Goal: Transaction & Acquisition: Purchase product/service

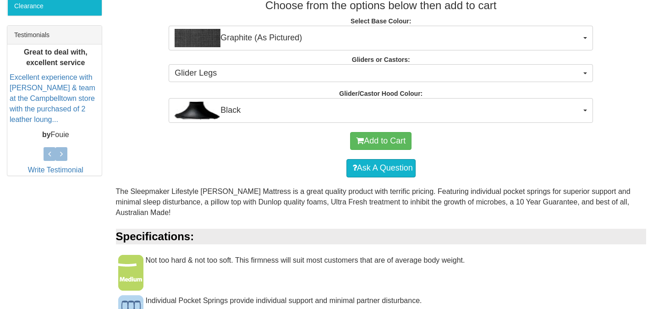
scroll to position [364, 0]
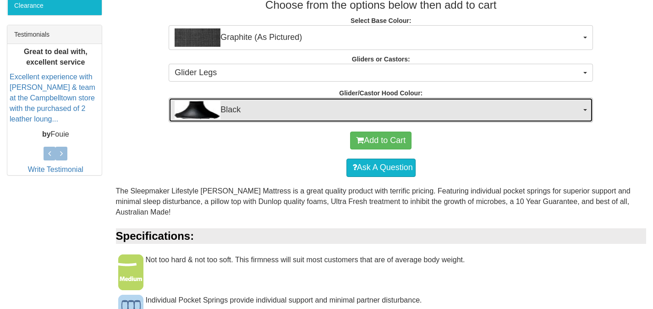
click at [445, 120] on button "Black" at bounding box center [381, 110] width 424 height 25
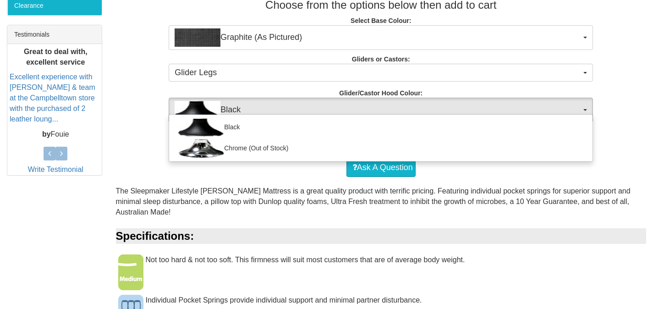
click at [459, 115] on div "Black Chrome (Out of Stock)" at bounding box center [381, 138] width 424 height 48
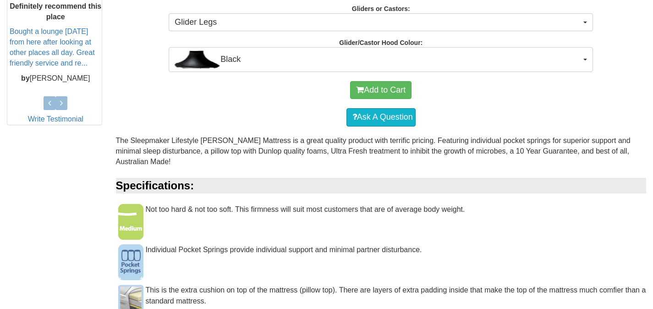
scroll to position [467, 0]
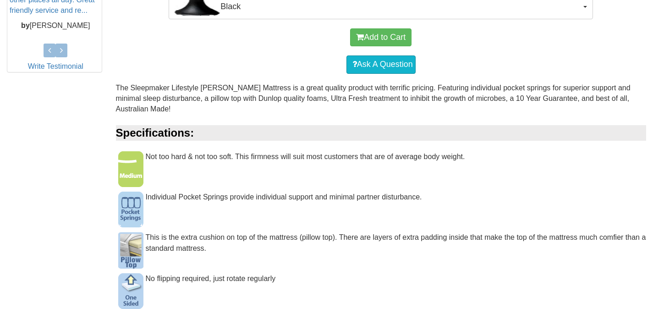
click at [341, 159] on div "Not too hard & not too soft. This firmness will suit most customers that are of…" at bounding box center [381, 161] width 531 height 20
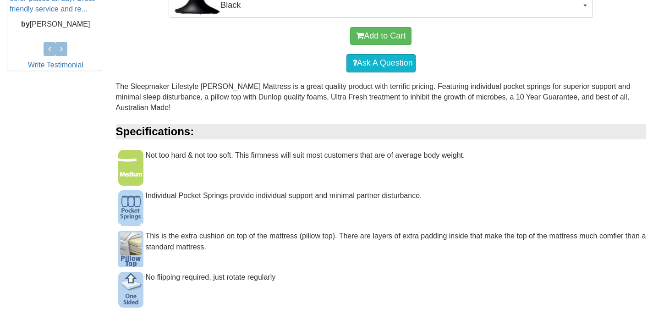
scroll to position [469, 0]
click at [395, 36] on button "Add to Cart" at bounding box center [380, 36] width 61 height 18
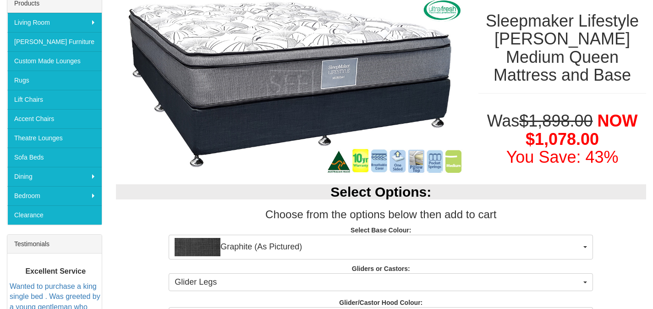
scroll to position [224, 0]
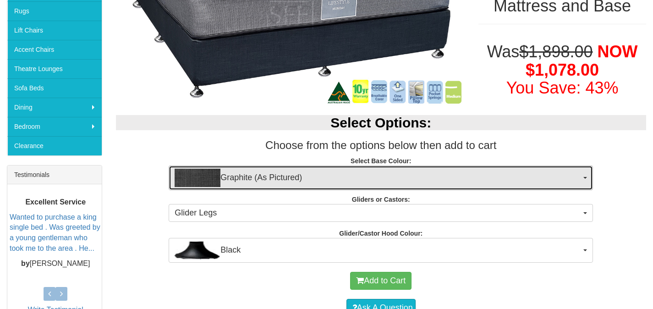
click at [418, 177] on span "Graphite (As Pictured)" at bounding box center [378, 178] width 407 height 18
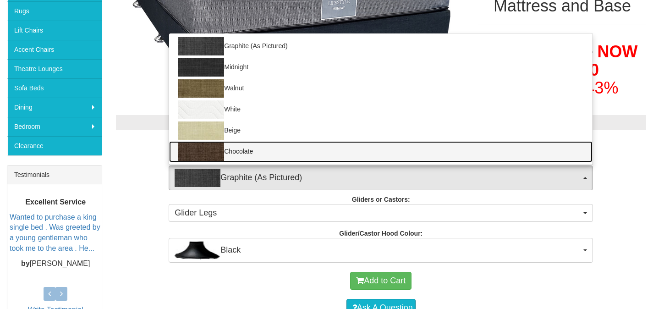
click at [247, 150] on link "Chocolate" at bounding box center [380, 151] width 423 height 21
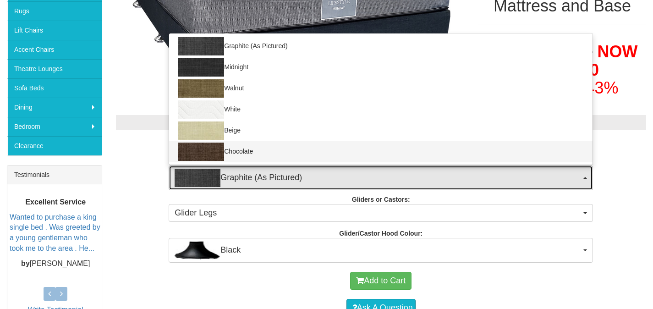
select select "1206"
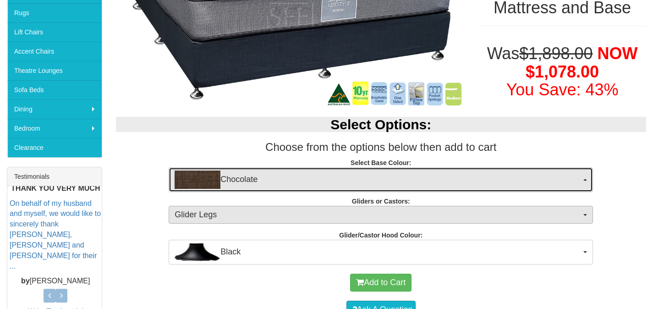
scroll to position [220, 0]
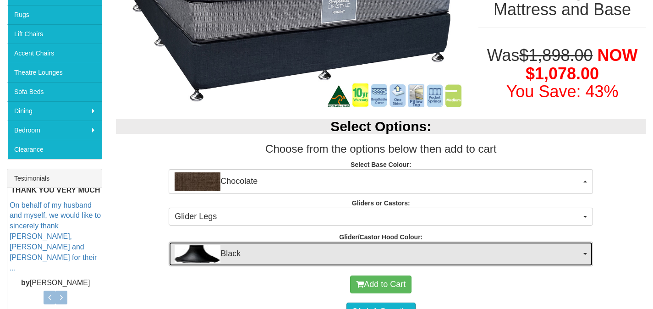
click at [287, 255] on span "Black" at bounding box center [378, 254] width 407 height 18
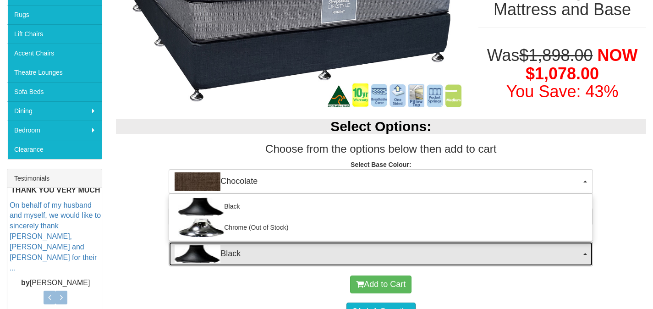
click at [282, 264] on button "Black" at bounding box center [381, 254] width 424 height 25
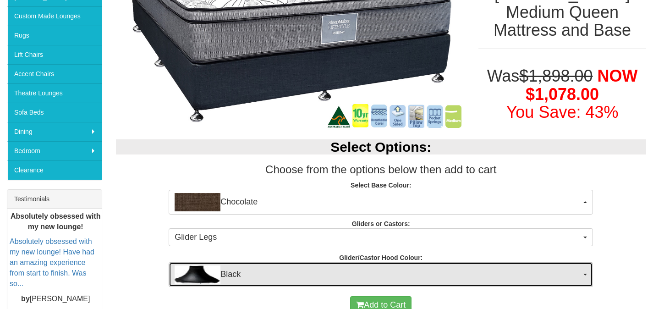
scroll to position [243, 0]
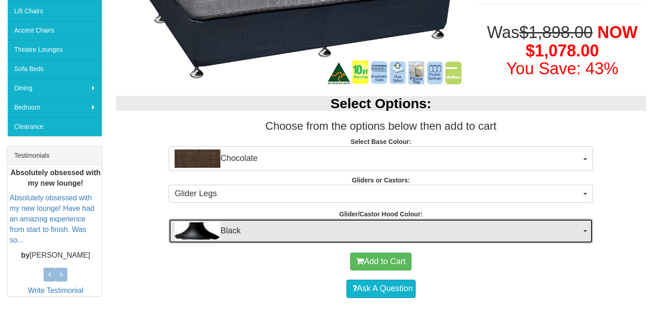
click at [307, 231] on span "Black" at bounding box center [378, 231] width 407 height 18
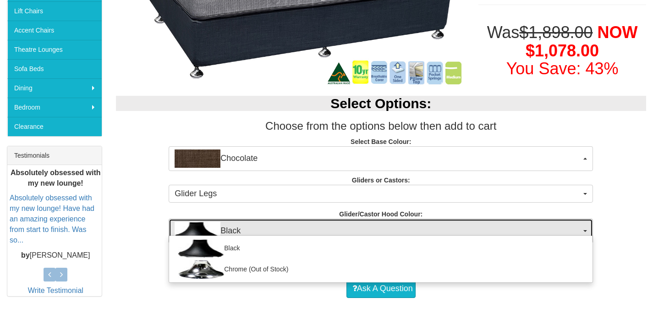
click at [307, 231] on span "Black" at bounding box center [378, 231] width 407 height 18
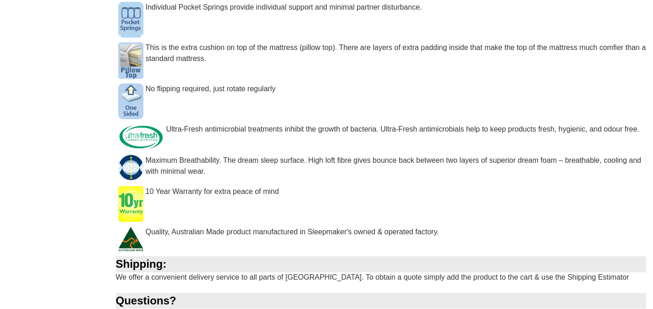
scroll to position [876, 0]
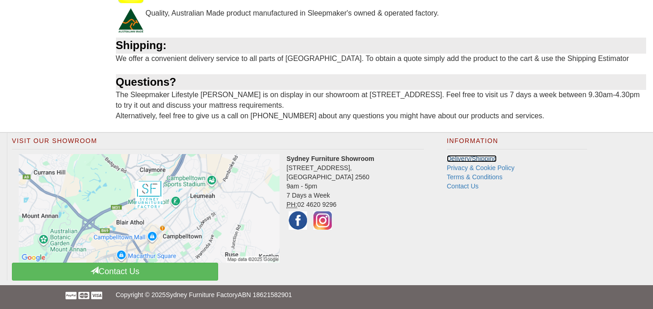
click at [473, 161] on link "Delivery/Shipping" at bounding box center [472, 158] width 50 height 7
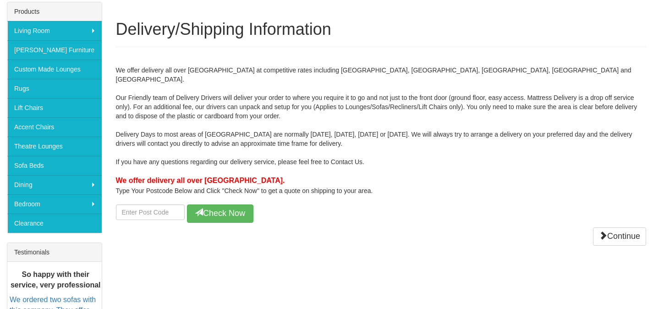
scroll to position [220, 0]
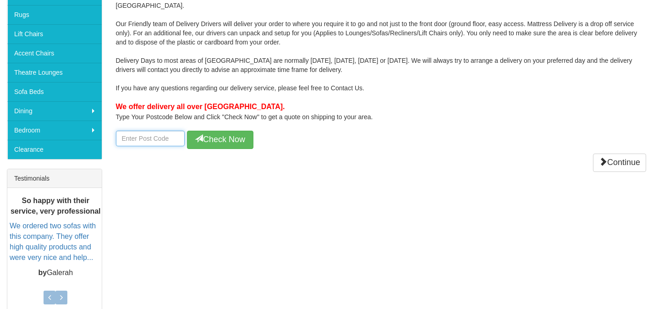
click at [158, 131] on input "number" at bounding box center [150, 139] width 69 height 16
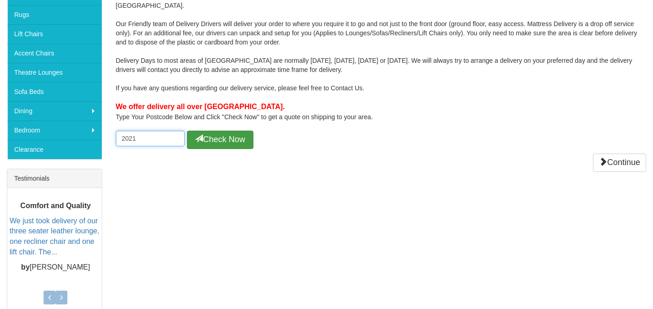
type input "2021"
click at [233, 131] on button "Check Now" at bounding box center [220, 140] width 66 height 18
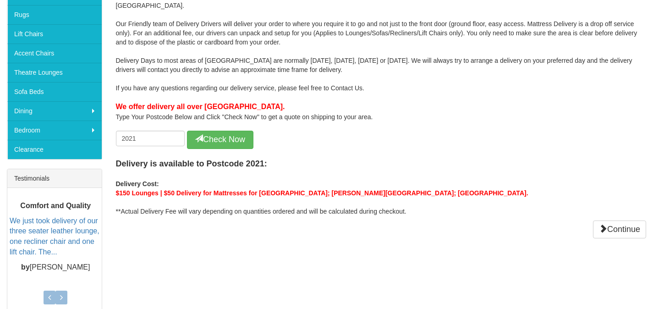
click at [144, 180] on b "Delivery Cost:" at bounding box center [137, 183] width 43 height 7
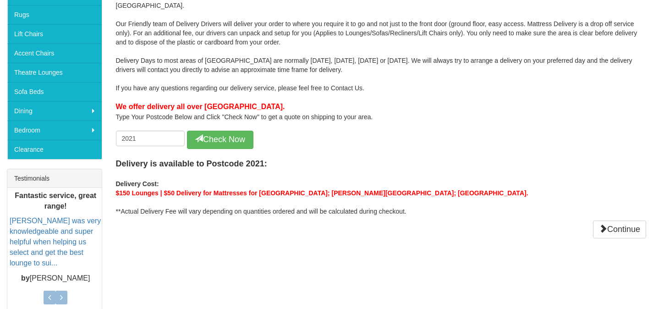
click at [205, 189] on b "$150 Lounges | $50 Delivery for Mattresses for Centennial Park; Moore Park; Pad…" at bounding box center [322, 192] width 412 height 7
drag, startPoint x: 214, startPoint y: 184, endPoint x: 305, endPoint y: 180, distance: 91.8
click at [305, 189] on b "$150 Lounges | $50 Delivery for Mattresses for Centennial Park; Moore Park; Pad…" at bounding box center [322, 192] width 412 height 7
click at [174, 207] on div "We offer delivery all over Sydney at competitive rates including Wollongong, Bl…" at bounding box center [381, 111] width 531 height 256
drag, startPoint x: 221, startPoint y: 203, endPoint x: 367, endPoint y: 200, distance: 145.3
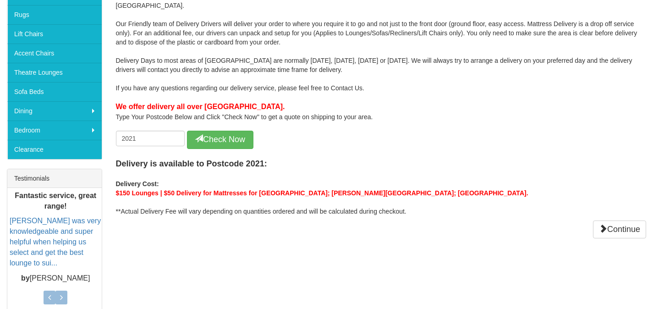
click at [367, 200] on div "Delivery is available to Postcode 2021: Delivery Cost: $150 Lounges | $50 Deliv…" at bounding box center [381, 182] width 531 height 67
click at [378, 200] on div "Delivery is available to Postcode 2021: Delivery Cost: $150 Lounges | $50 Deliv…" at bounding box center [381, 182] width 531 height 67
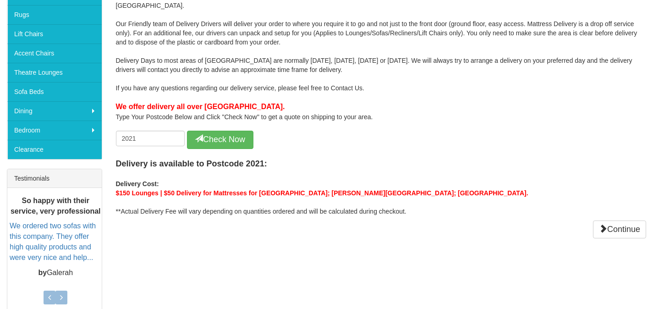
click at [360, 188] on div "Delivery is available to Postcode 2021: Delivery Cost: $150 Lounges | $50 Deliv…" at bounding box center [381, 182] width 531 height 67
click at [621, 220] on link "Continue" at bounding box center [619, 229] width 53 height 18
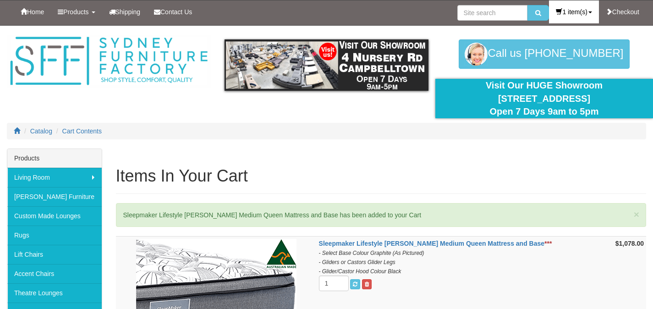
click at [577, 16] on link "1 item(s)" at bounding box center [573, 11] width 49 height 23
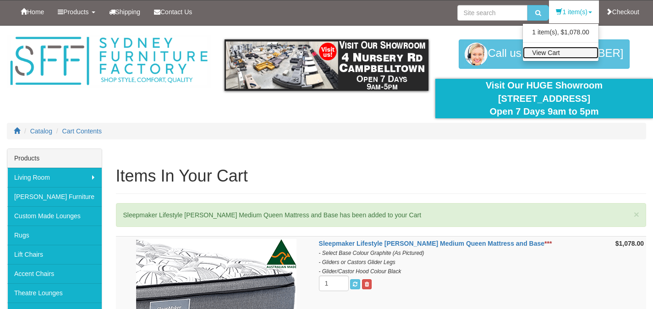
click at [561, 50] on link "View Cart" at bounding box center [561, 53] width 76 height 12
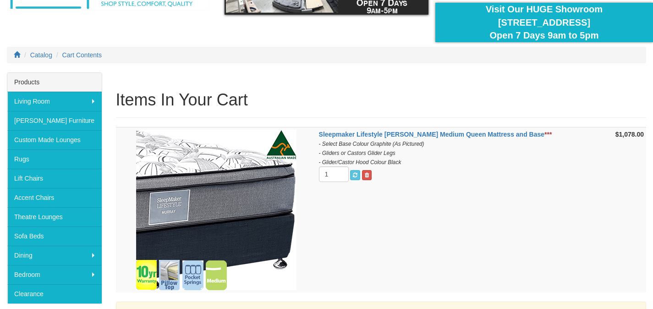
scroll to position [90, 0]
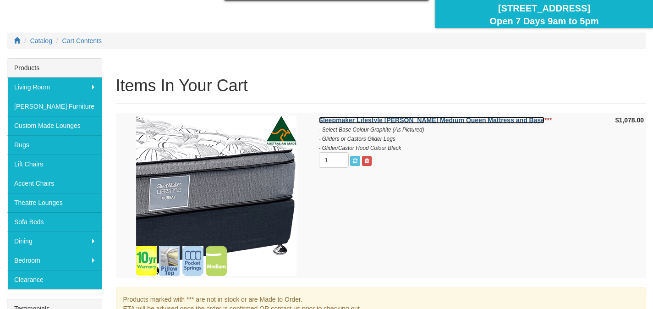
click at [496, 119] on strong "Sleepmaker Lifestyle [PERSON_NAME] Medium Queen Mattress and Base" at bounding box center [431, 119] width 225 height 7
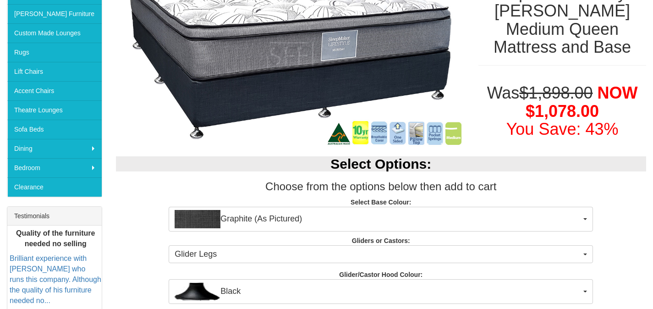
scroll to position [179, 0]
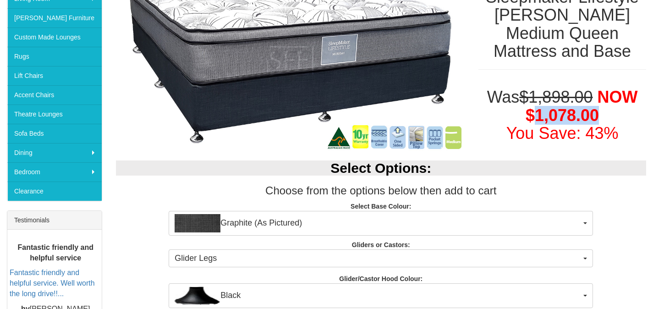
drag, startPoint x: 607, startPoint y: 113, endPoint x: 533, endPoint y: 113, distance: 74.3
click at [533, 113] on h1 "Was $1,898.00 NOW $1,078.00 You Save: 43%" at bounding box center [562, 115] width 168 height 55
click at [533, 113] on span "NOW $1,078.00" at bounding box center [582, 106] width 112 height 37
drag, startPoint x: 528, startPoint y: 112, endPoint x: 610, endPoint y: 115, distance: 82.1
click at [610, 115] on h1 "Was $1,898.00 NOW $1,078.00 You Save: 43%" at bounding box center [562, 115] width 168 height 55
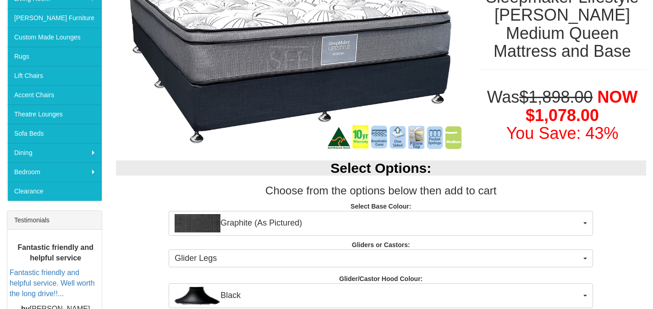
click at [600, 114] on h1 "Was $1,898.00 NOW $1,078.00 You Save: 43%" at bounding box center [562, 115] width 168 height 55
click at [601, 118] on h1 "Was $1,898.00 NOW $1,078.00 You Save: 43%" at bounding box center [562, 115] width 168 height 55
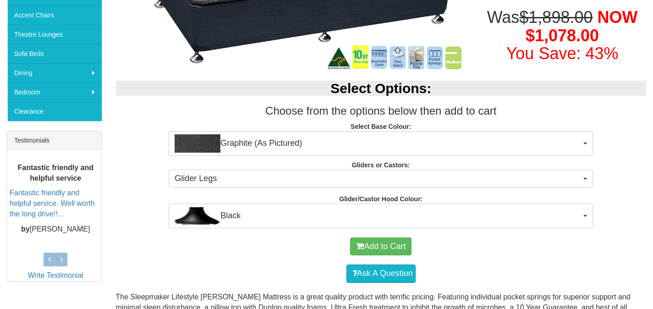
scroll to position [264, 0]
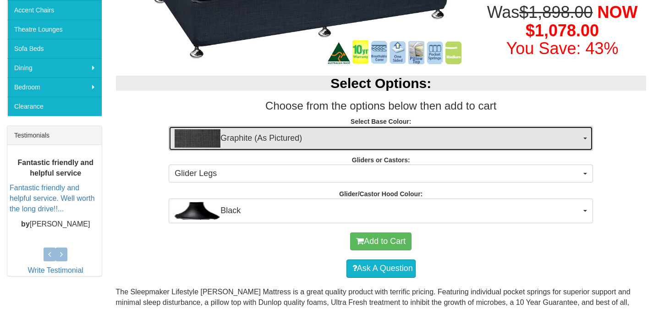
click at [339, 144] on span "Graphite (As Pictured)" at bounding box center [378, 138] width 407 height 18
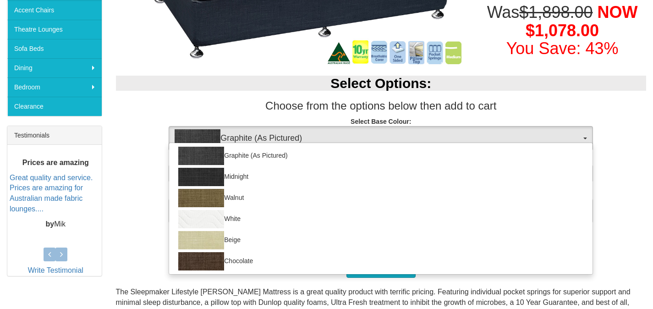
click at [304, 121] on p "Select Base Colour: Graphite (As Pictured) Graphite (As Pictured) Midnight Waln…" at bounding box center [381, 129] width 531 height 25
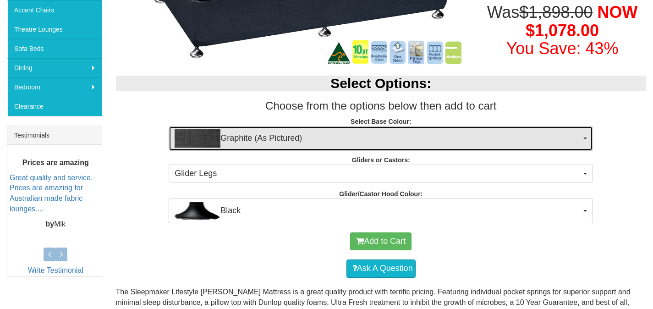
click at [293, 134] on span "Graphite (As Pictured)" at bounding box center [378, 138] width 407 height 18
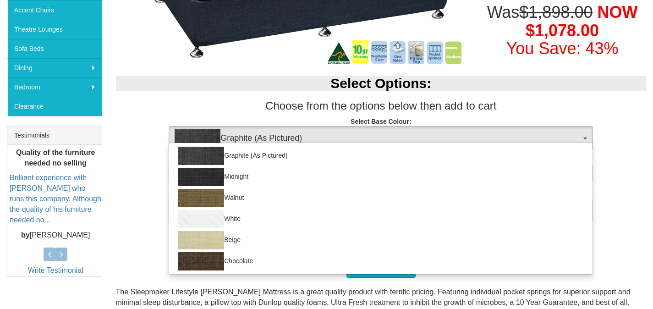
click at [264, 116] on div "Select Options: Choose from the options below then add to cart Select Base Colo…" at bounding box center [381, 144] width 544 height 156
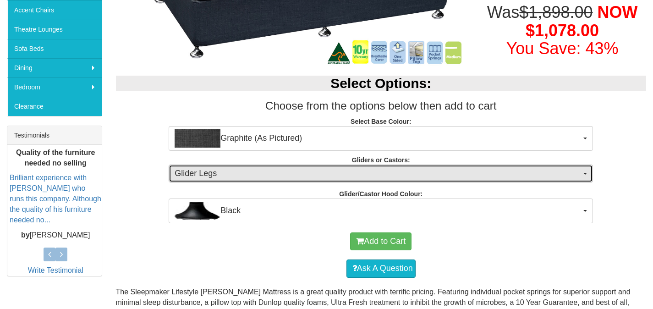
click at [392, 178] on span "Glider Legs" at bounding box center [378, 174] width 407 height 12
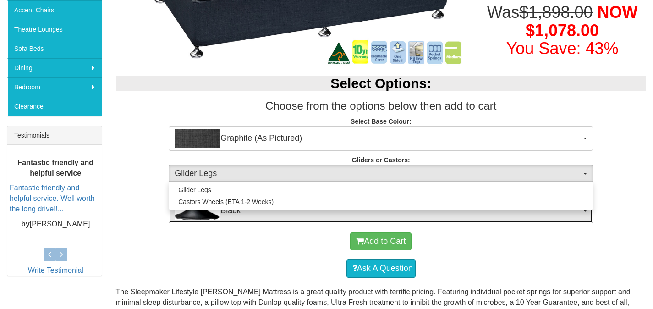
click at [326, 212] on span "Black" at bounding box center [378, 211] width 407 height 18
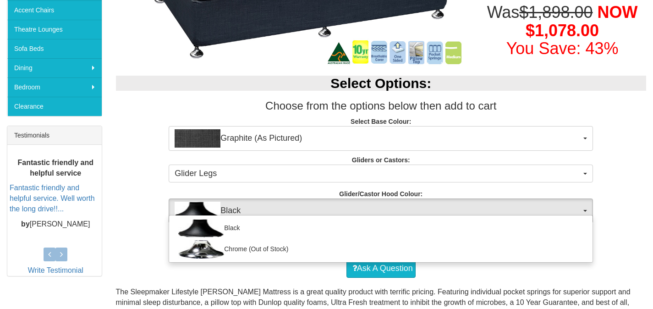
click at [272, 271] on div "Ask A Question" at bounding box center [382, 268] width 522 height 27
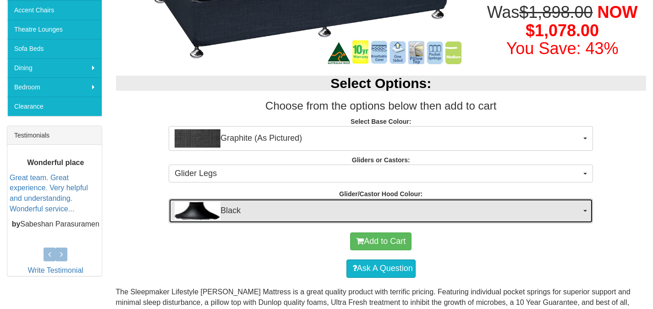
click at [290, 212] on span "Black" at bounding box center [378, 211] width 407 height 18
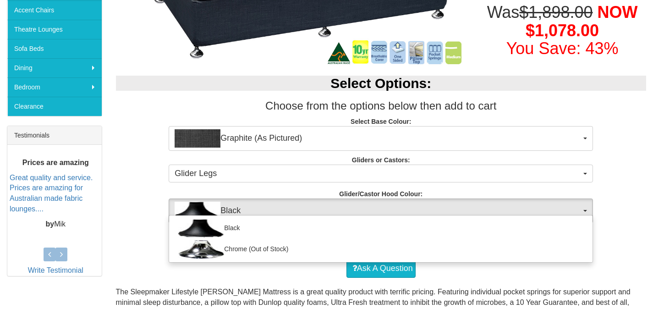
click at [259, 190] on div "Select Options: Choose from the options below then add to cart Select Base Colo…" at bounding box center [381, 144] width 544 height 156
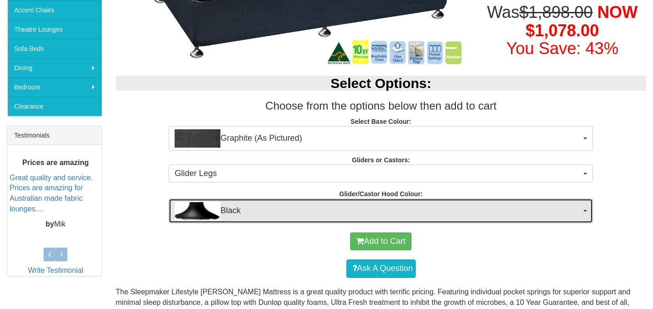
click at [254, 208] on span "Black" at bounding box center [378, 211] width 407 height 18
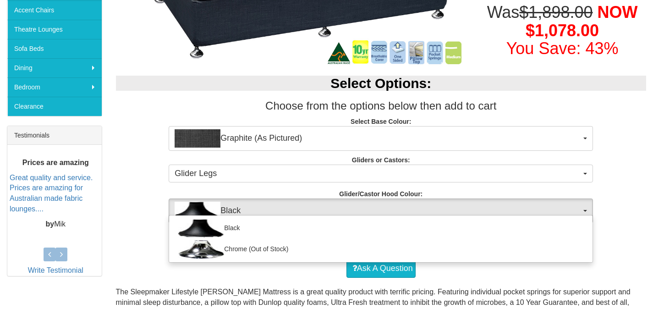
click at [231, 279] on div "Ask A Question" at bounding box center [382, 268] width 522 height 27
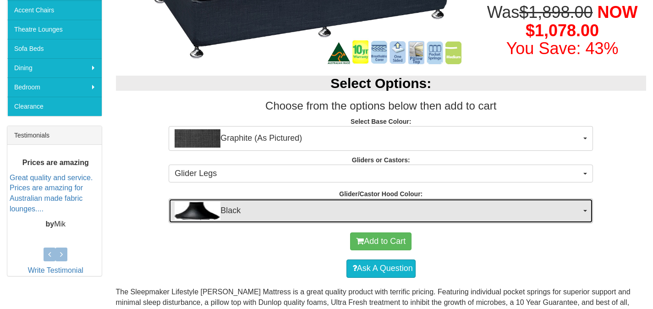
click at [259, 205] on span "Black" at bounding box center [378, 211] width 407 height 18
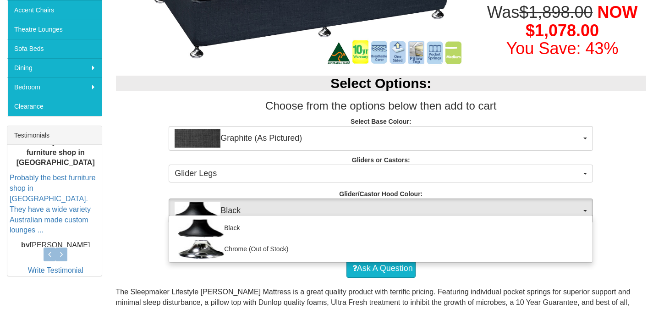
click at [279, 275] on div "Ask A Question" at bounding box center [382, 268] width 522 height 27
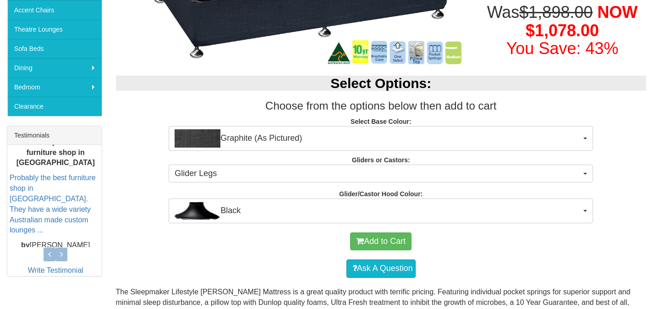
click at [285, 282] on div "Add to Cart Ask A Question" at bounding box center [381, 255] width 531 height 64
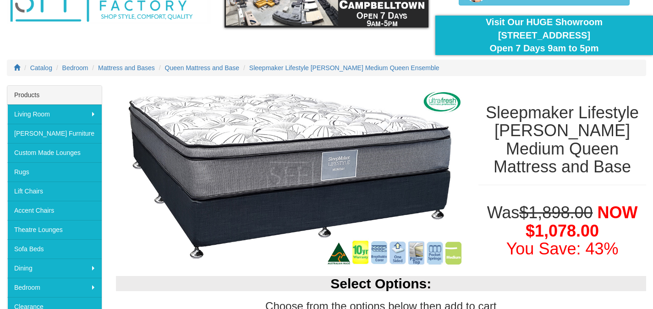
scroll to position [67, 0]
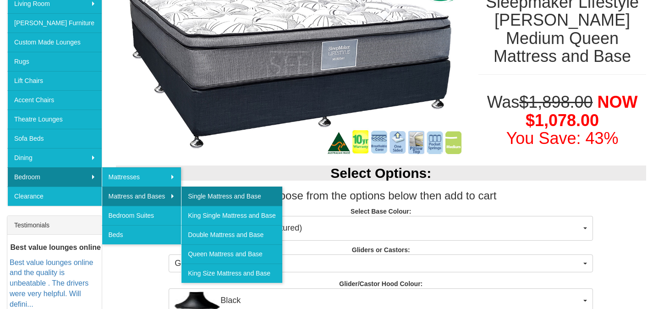
scroll to position [183, 0]
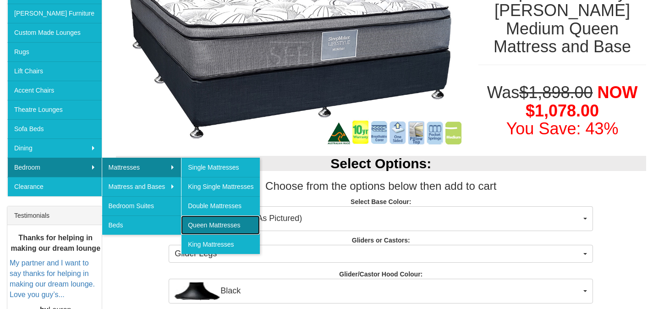
click at [215, 223] on link "Queen Mattresses" at bounding box center [220, 224] width 79 height 19
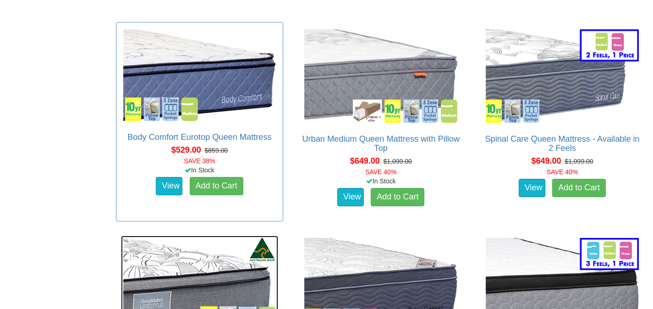
scroll to position [939, 0]
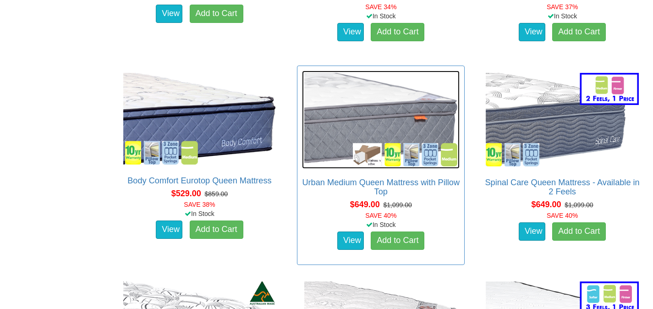
click at [388, 99] on img at bounding box center [381, 120] width 158 height 98
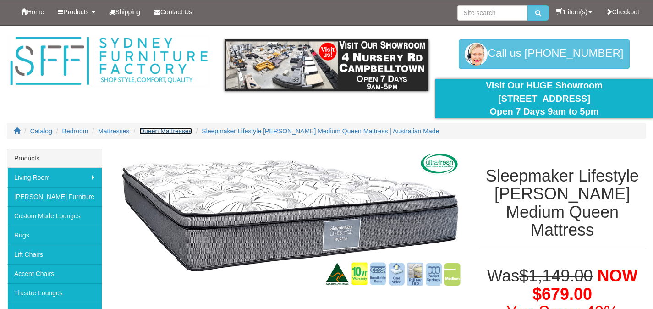
click at [158, 131] on span "Queen Mattresses" at bounding box center [165, 130] width 52 height 7
